Goal: Task Accomplishment & Management: Use online tool/utility

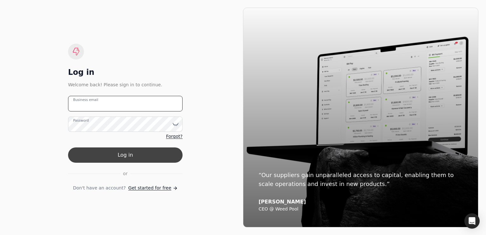
type email "[PERSON_NAME][EMAIL_ADDRESS][DOMAIN_NAME]"
click at [144, 155] on button "Log in" at bounding box center [125, 154] width 115 height 15
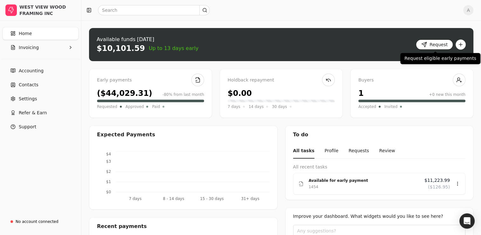
click at [435, 46] on button "Request" at bounding box center [434, 44] width 37 height 10
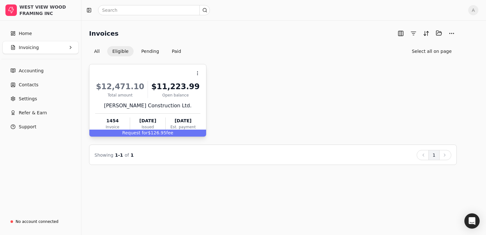
click at [148, 110] on div "$12,471.10 Total amount $11,223.99 Open balance [PERSON_NAME] Construction Ltd.…" at bounding box center [147, 104] width 105 height 54
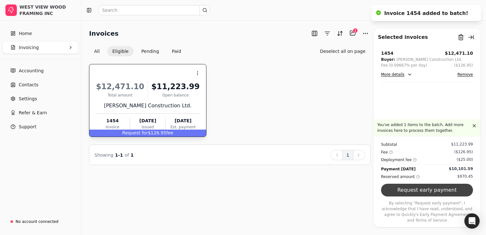
click at [429, 195] on button "Request early payment" at bounding box center [427, 190] width 92 height 13
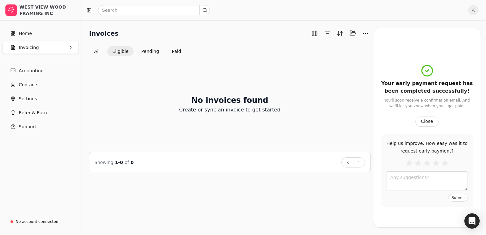
click at [257, 50] on div "All Eligible Pending Paid" at bounding box center [230, 51] width 282 height 10
